Goal: Download file/media

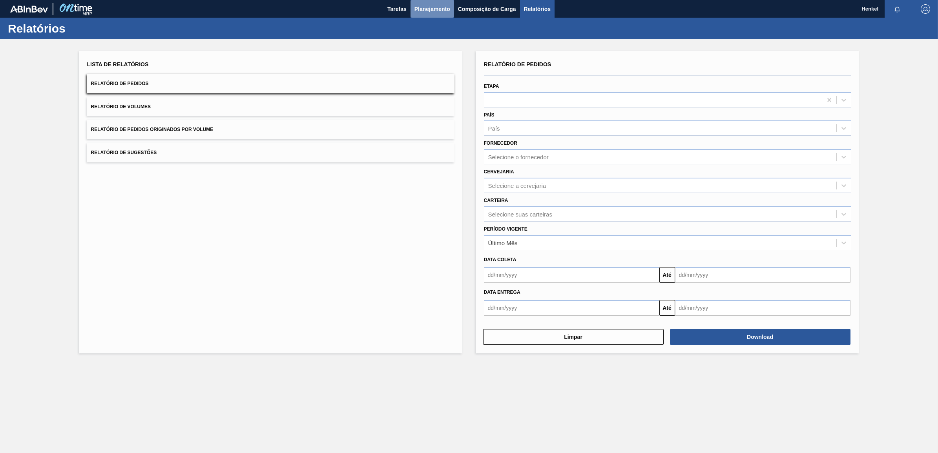
click at [417, 6] on span "Planejamento" at bounding box center [433, 8] width 36 height 9
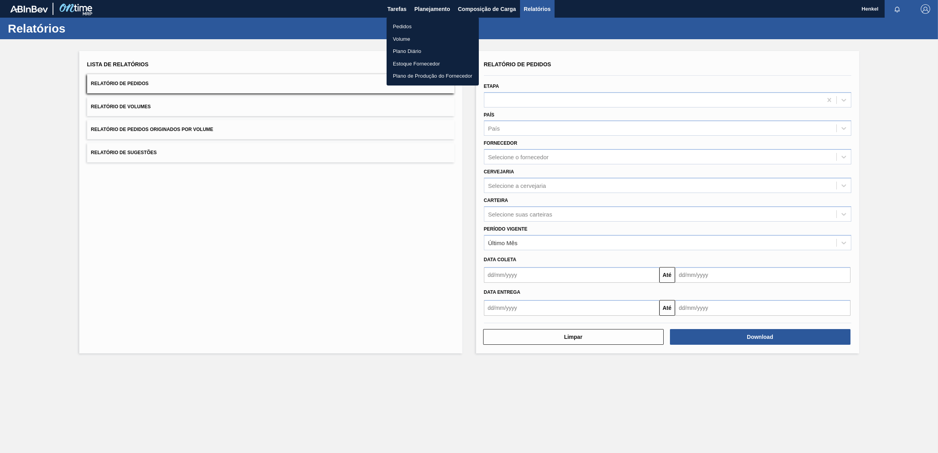
click at [773, 334] on div at bounding box center [469, 226] width 938 height 453
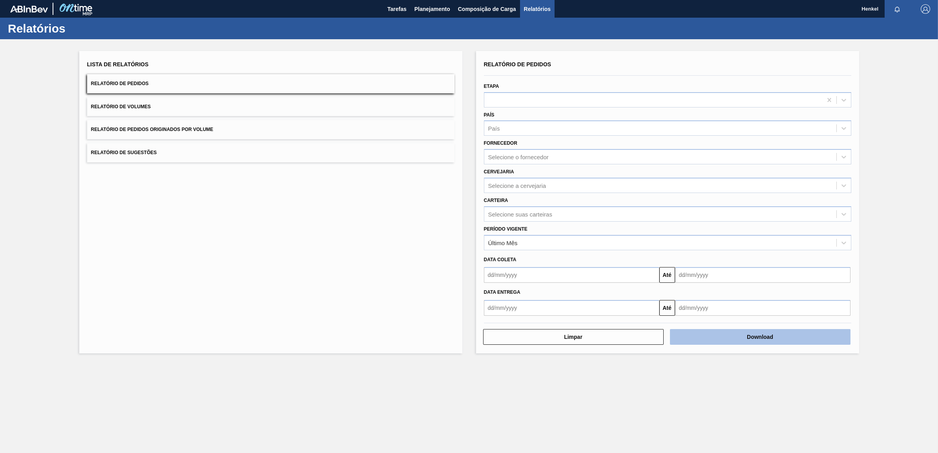
click at [766, 338] on button "Download" at bounding box center [760, 337] width 181 height 16
